Goal: Task Accomplishment & Management: Complete application form

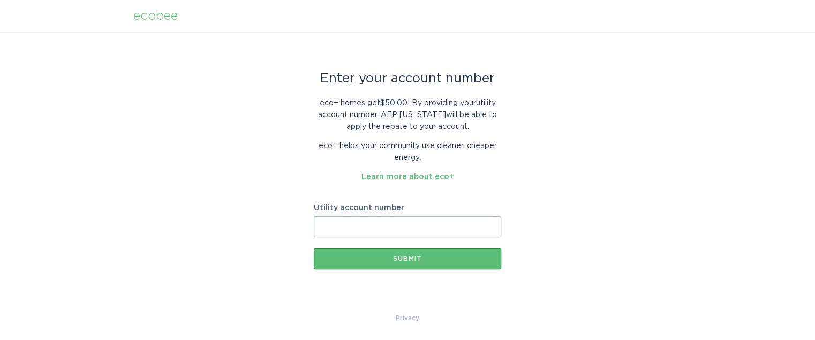
click at [400, 229] on input "Utility account number" at bounding box center [407, 226] width 187 height 21
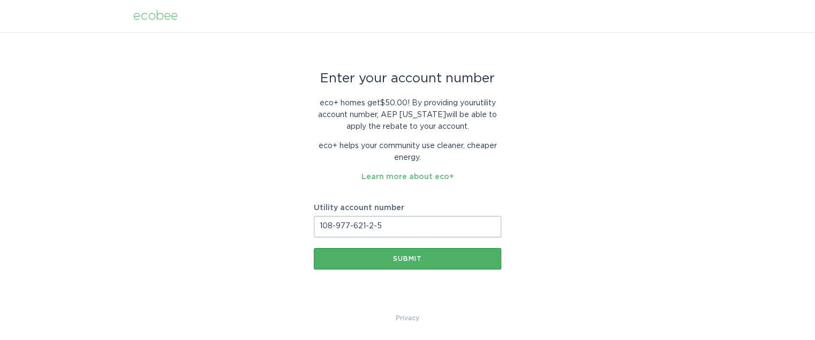
click at [403, 257] on div "Submit" at bounding box center [407, 259] width 177 height 6
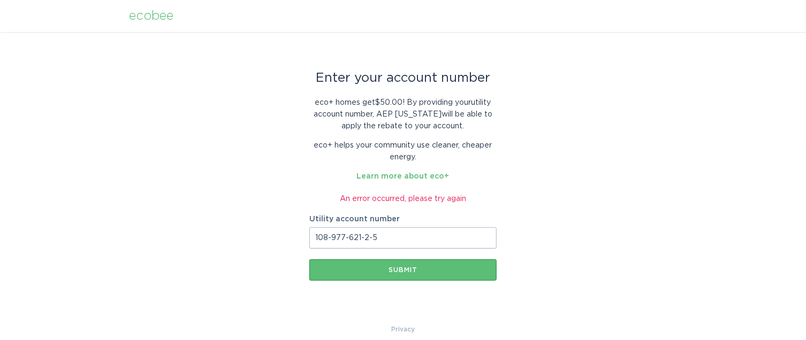
click at [332, 238] on input "108-977-621-2-5" at bounding box center [402, 237] width 187 height 21
click at [346, 235] on input "108977-621-2-5" at bounding box center [402, 237] width 187 height 21
click at [357, 239] on input "108977621-2-5" at bounding box center [402, 237] width 187 height 21
click at [361, 238] on input "1089776212-5" at bounding box center [402, 237] width 187 height 21
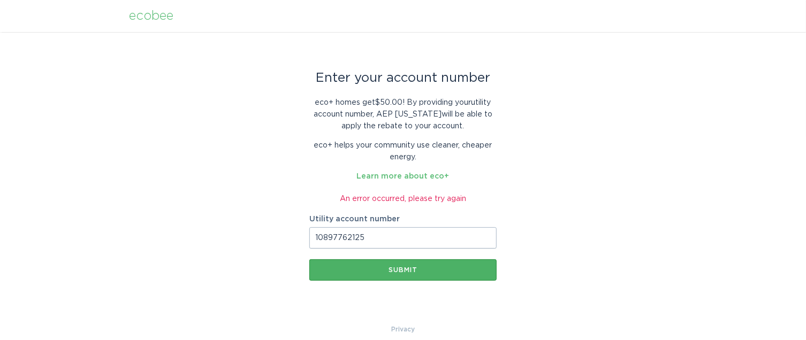
click at [405, 271] on div "Submit" at bounding box center [403, 270] width 177 height 6
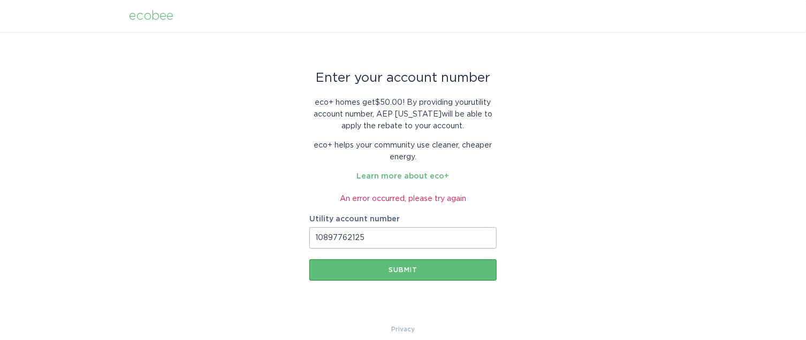
click at [377, 240] on input "10897762125" at bounding box center [402, 237] width 187 height 21
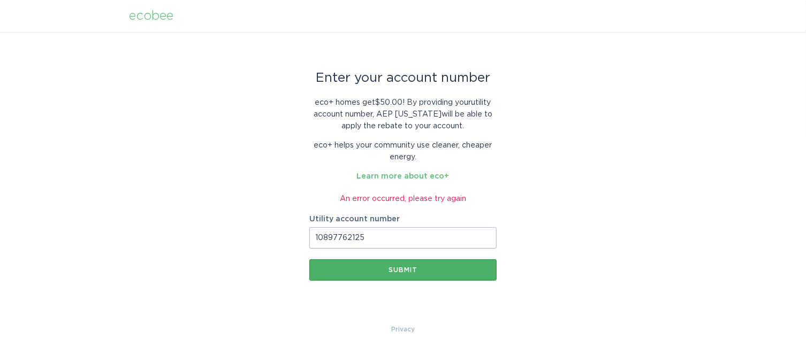
click at [398, 269] on div "Submit" at bounding box center [403, 270] width 177 height 6
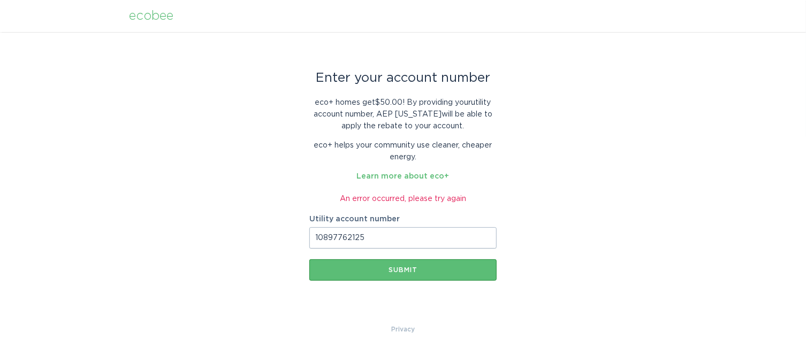
drag, startPoint x: 379, startPoint y: 238, endPoint x: 221, endPoint y: 225, distance: 158.4
click at [221, 225] on div "Enter your account number eco+ homes get $50.00 ! By providing your utility acc…" at bounding box center [403, 178] width 806 height 292
type input "10897762125"
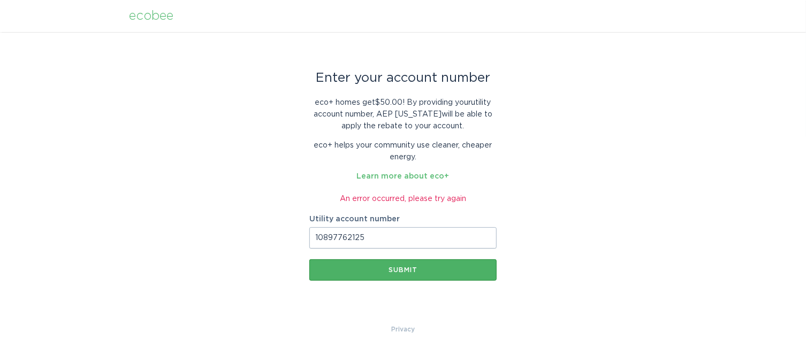
click at [400, 269] on div "Submit" at bounding box center [403, 270] width 177 height 6
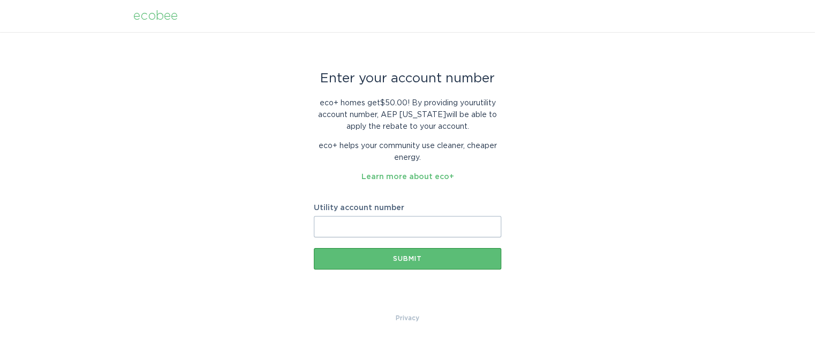
click at [410, 223] on input "Utility account number" at bounding box center [407, 226] width 187 height 21
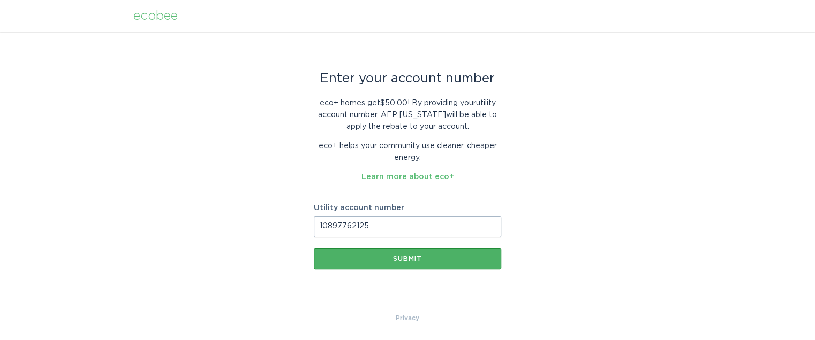
type input "10897762125"
click at [385, 258] on div "Submit" at bounding box center [407, 259] width 177 height 6
